Goal: Transaction & Acquisition: Purchase product/service

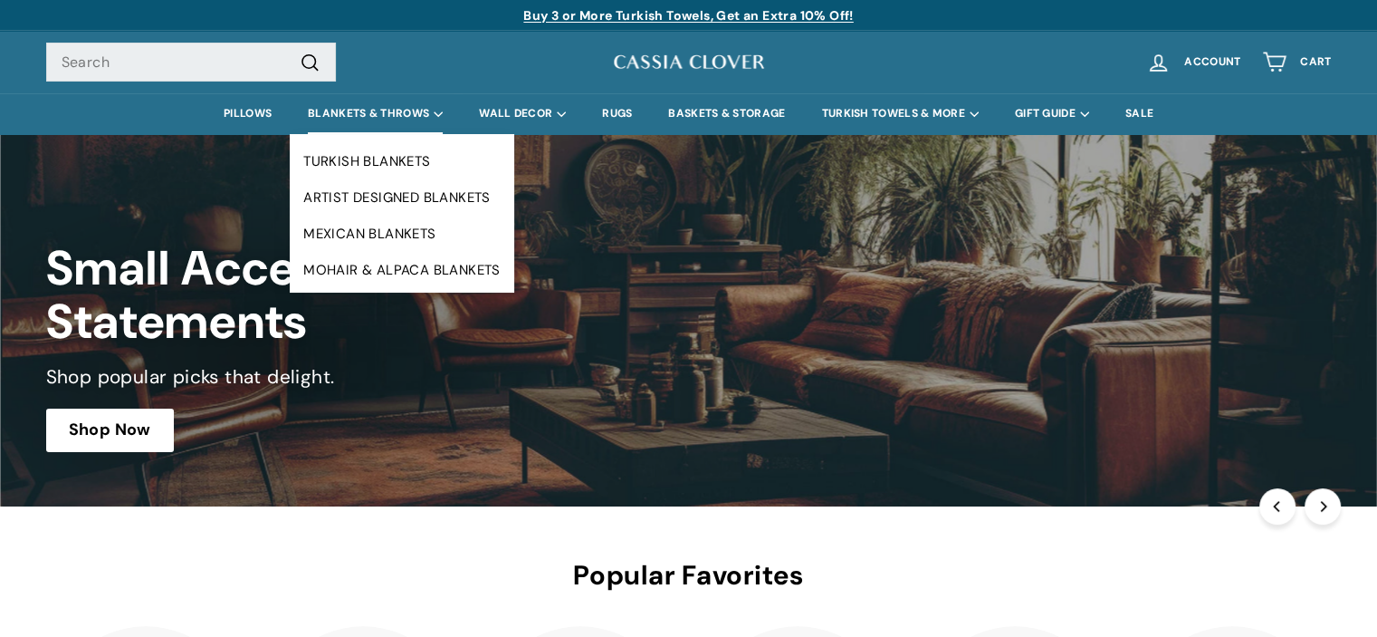
click at [379, 115] on summary "BLANKETS & THROWS" at bounding box center [375, 113] width 171 height 41
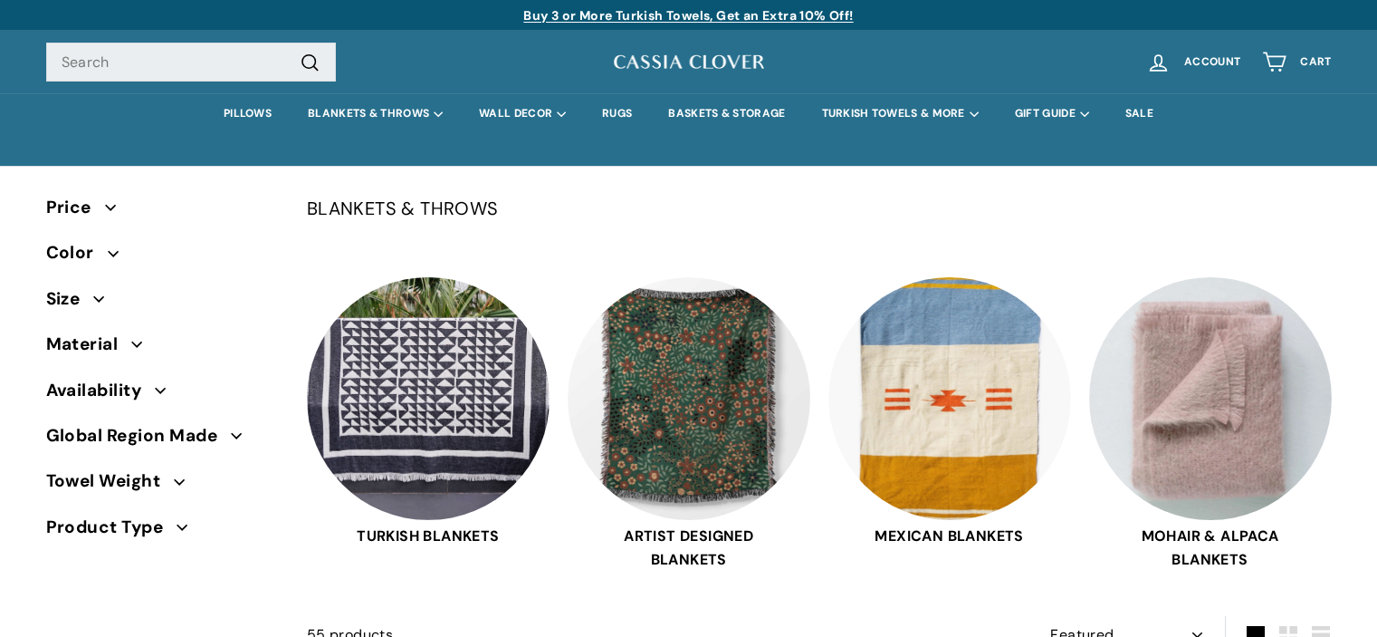
select select "manual"
click at [680, 364] on img at bounding box center [689, 395] width 243 height 243
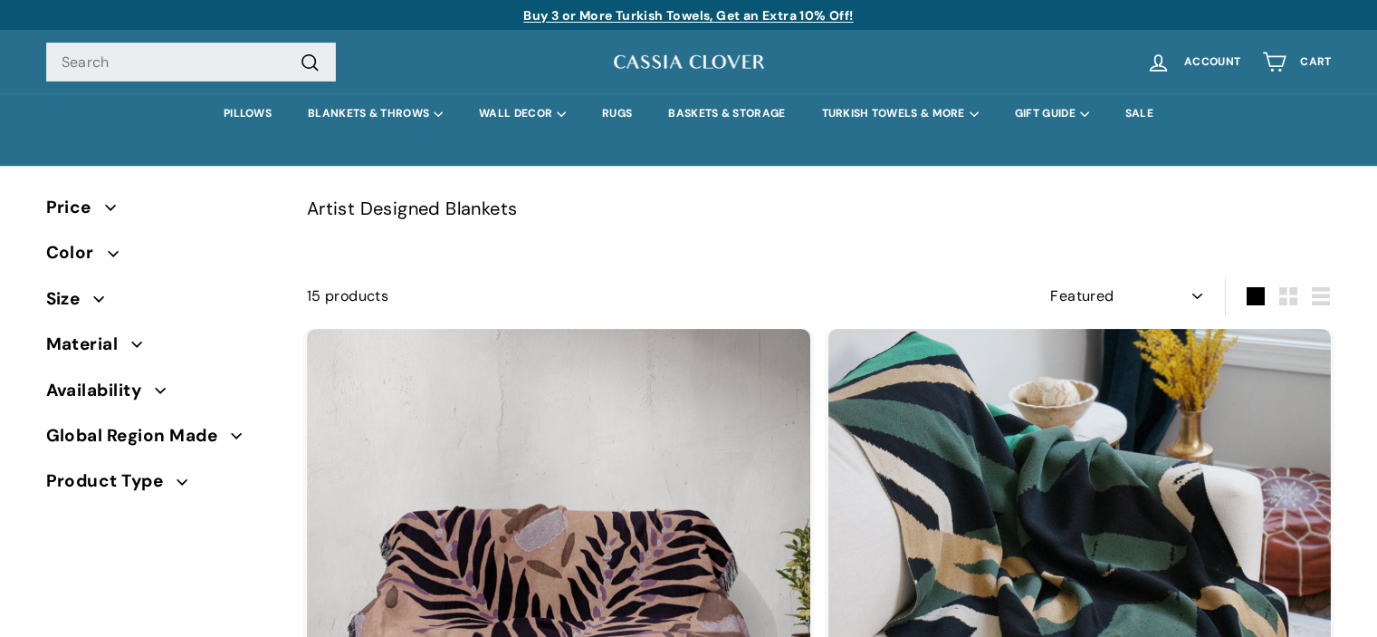
select select "manual"
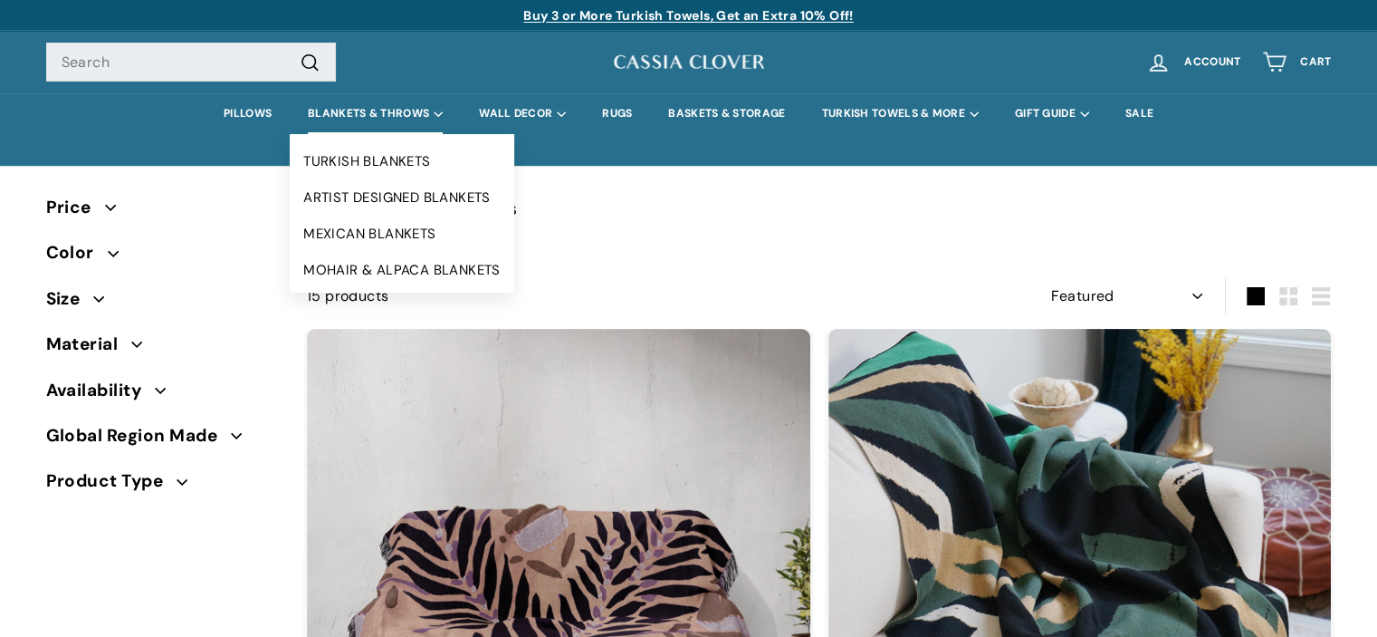
click at [357, 109] on summary "BLANKETS & THROWS" at bounding box center [375, 113] width 171 height 41
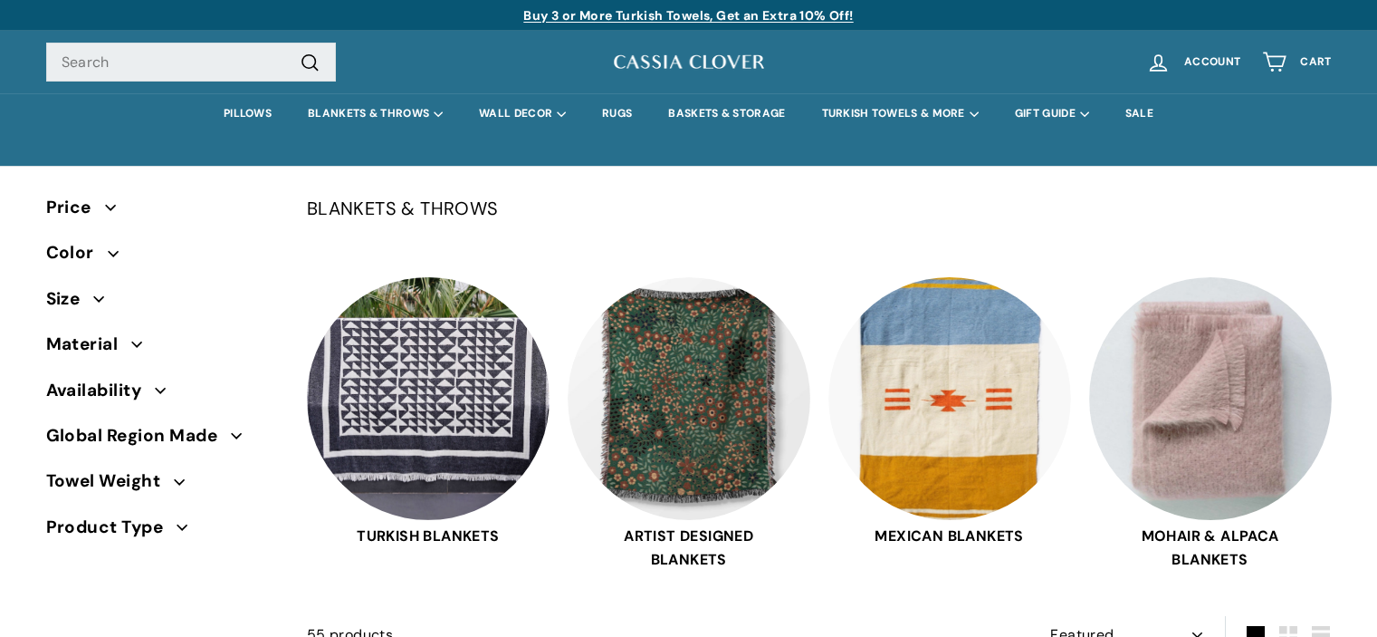
select select "manual"
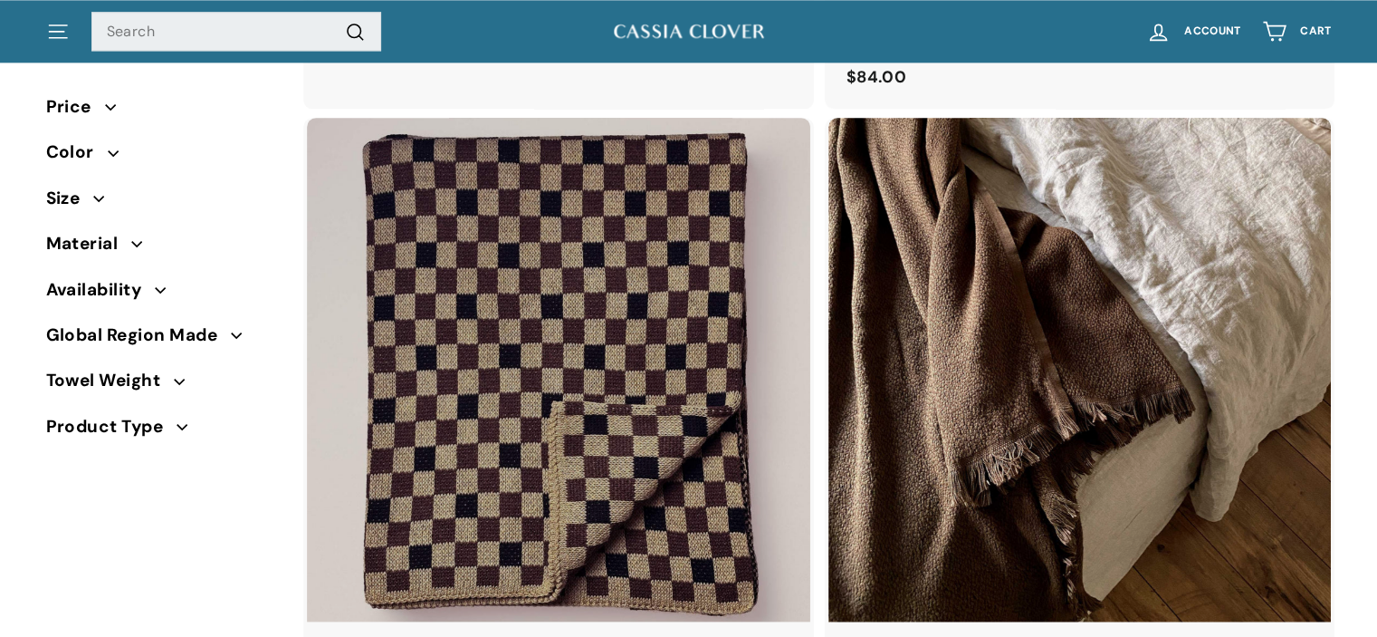
scroll to position [2499, 0]
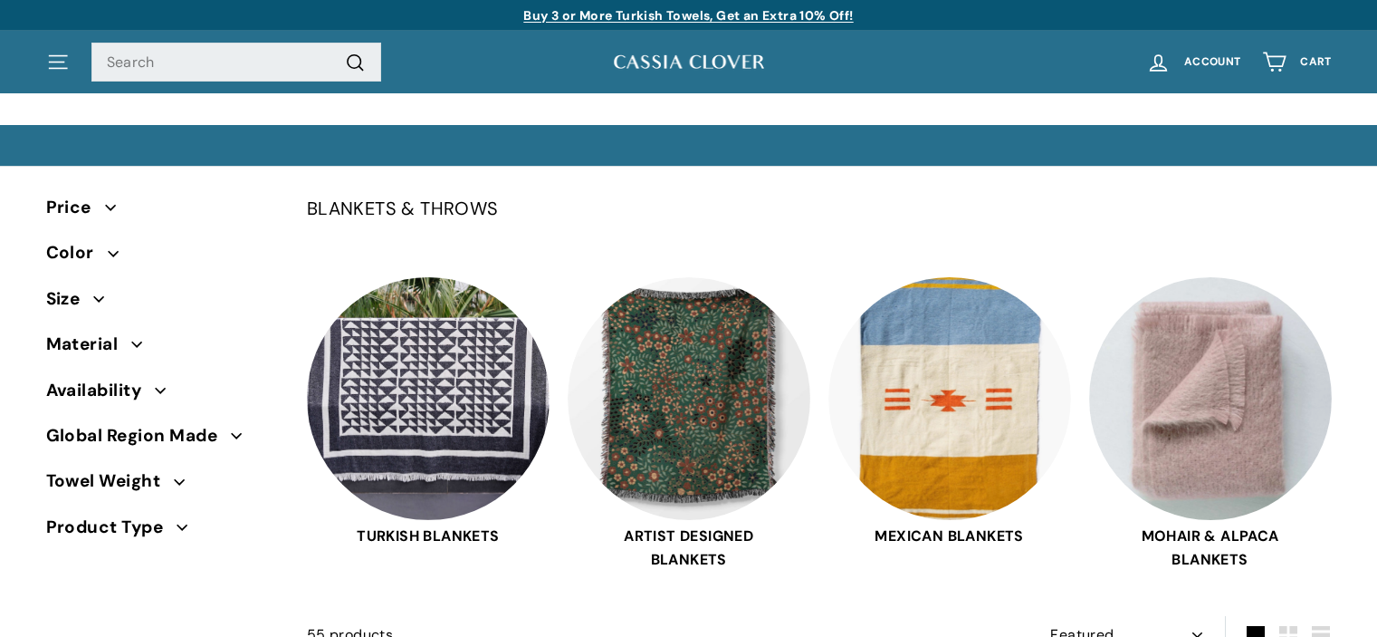
select select "manual"
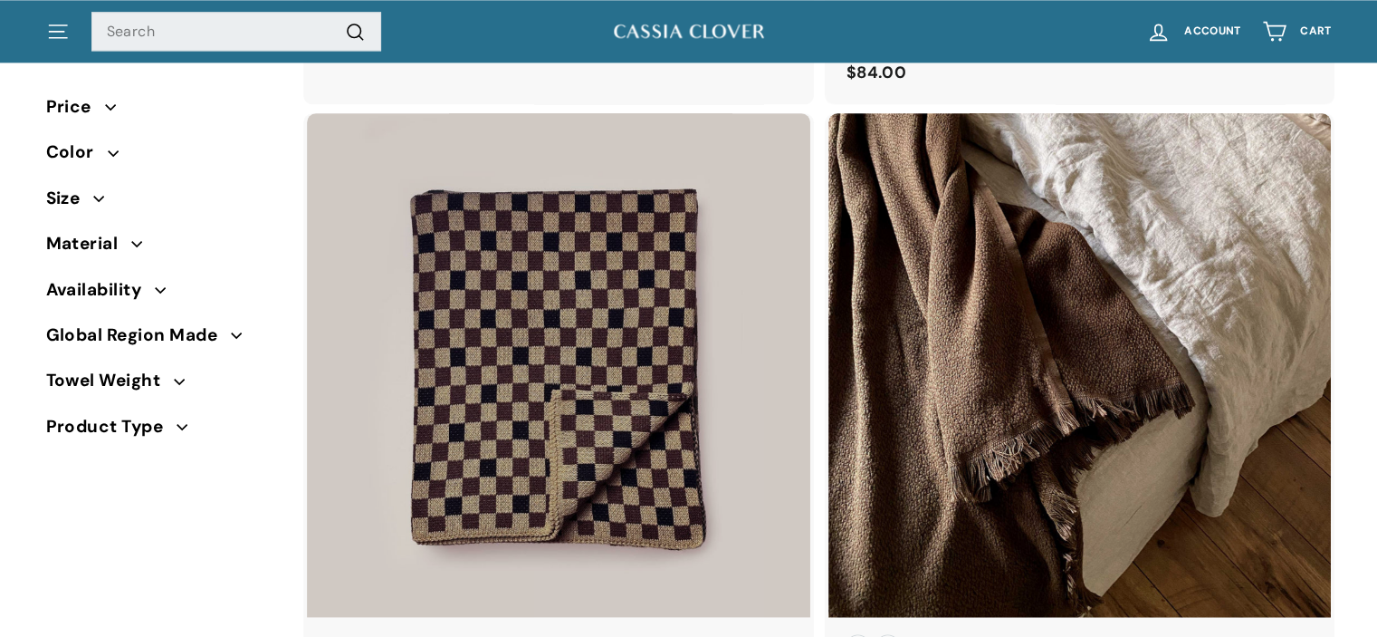
scroll to position [2499, 0]
